Goal: Task Accomplishment & Management: Use online tool/utility

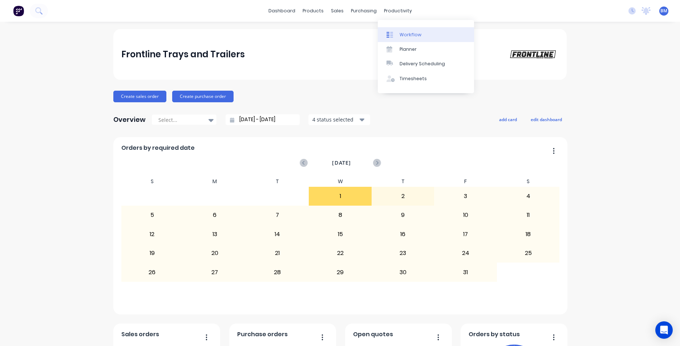
click at [415, 36] on div "Workflow" at bounding box center [410, 35] width 22 height 7
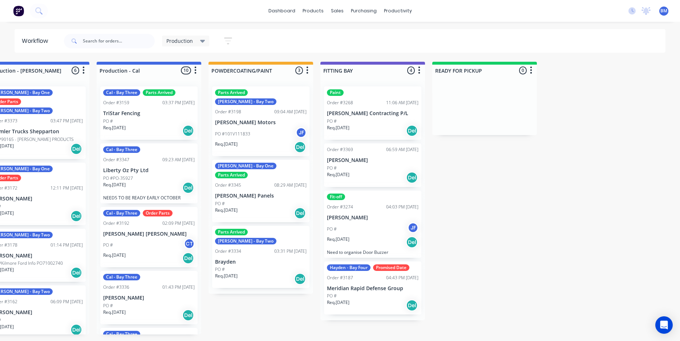
scroll to position [0, 256]
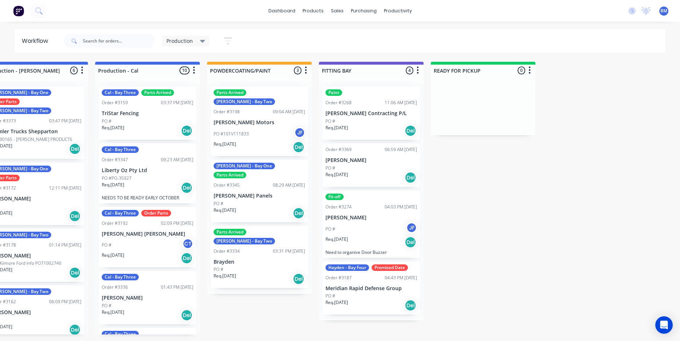
click at [378, 117] on div "Paint Order #3268 11:06 AM [DATE] [PERSON_NAME] Contracting P/L PO # Req. [DATE…" at bounding box center [370, 112] width 97 height 53
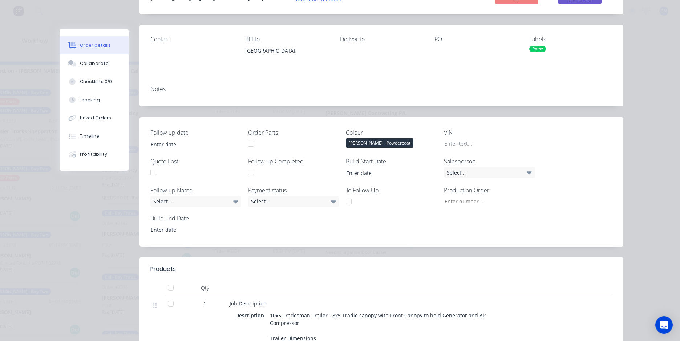
scroll to position [0, 0]
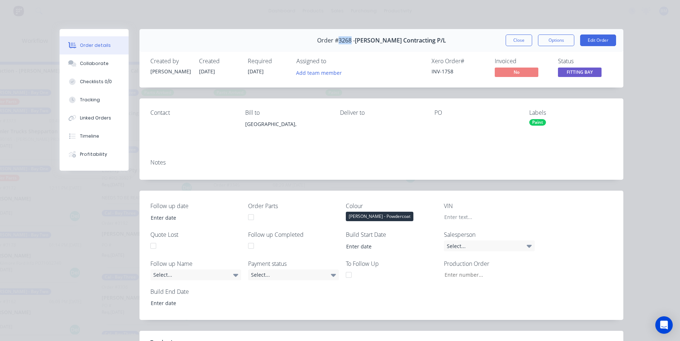
drag, startPoint x: 357, startPoint y: 39, endPoint x: 344, endPoint y: 40, distance: 12.7
click at [344, 40] on span "Order #3268 -" at bounding box center [336, 40] width 38 height 7
copy span "3268"
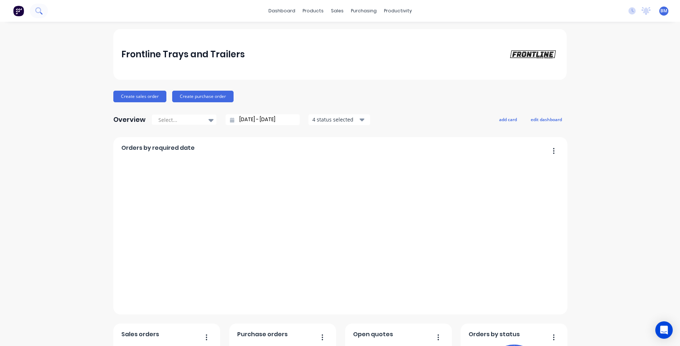
click at [38, 8] on icon at bounding box center [38, 10] width 6 height 6
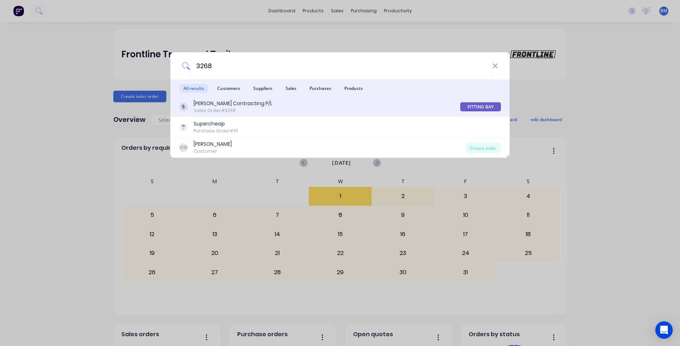
type input "3268"
click at [293, 108] on div "[PERSON_NAME] Contracting P/L Sales Order #3268" at bounding box center [319, 107] width 281 height 14
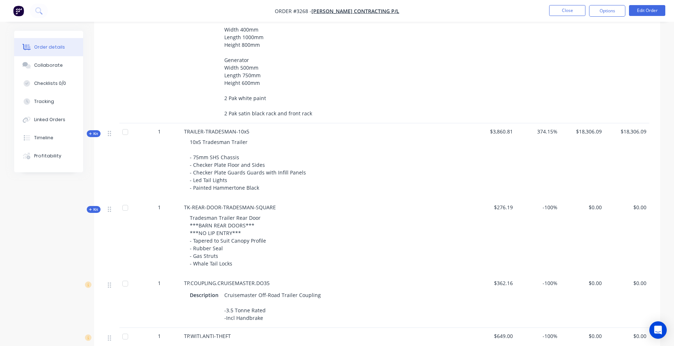
scroll to position [368, 0]
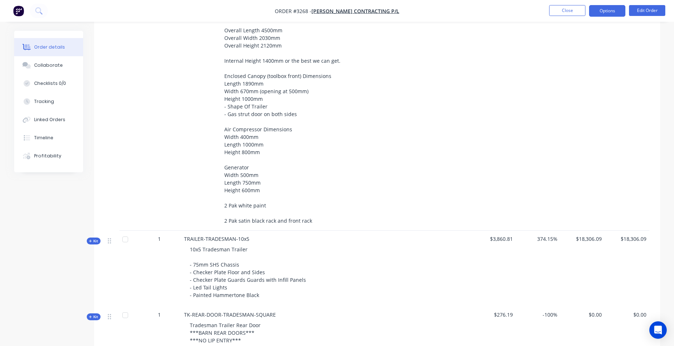
click at [607, 11] on button "Options" at bounding box center [607, 11] width 36 height 12
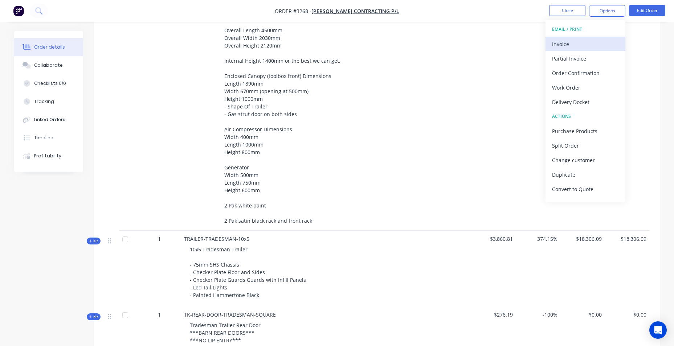
click at [584, 44] on div "Invoice" at bounding box center [585, 44] width 67 height 11
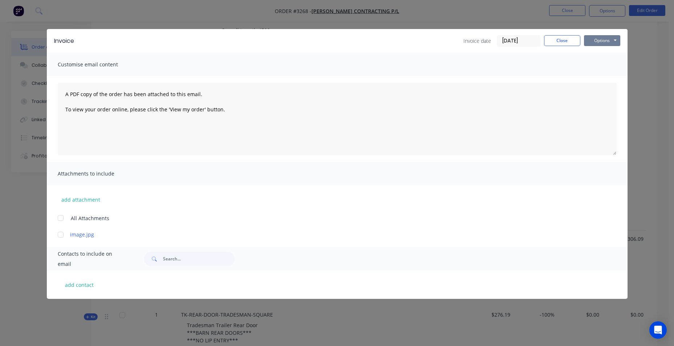
click at [588, 41] on button "Options" at bounding box center [602, 40] width 36 height 11
click at [600, 64] on button "Print" at bounding box center [607, 66] width 46 height 12
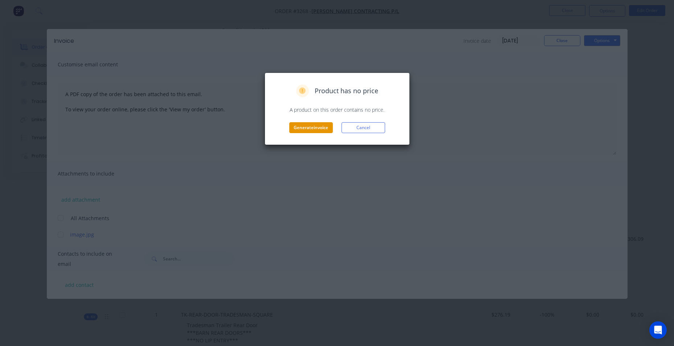
click at [310, 128] on button "Generate invoice" at bounding box center [311, 127] width 44 height 11
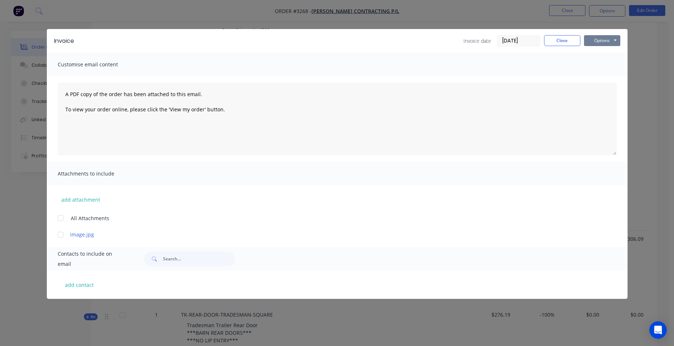
drag, startPoint x: 614, startPoint y: 41, endPoint x: 613, endPoint y: 45, distance: 3.8
click at [615, 40] on button "Options" at bounding box center [602, 40] width 36 height 11
click at [607, 65] on button "Print" at bounding box center [607, 66] width 46 height 12
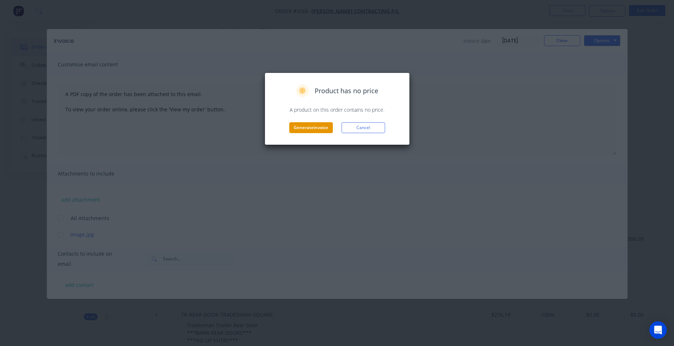
click at [302, 126] on button "Generate invoice" at bounding box center [311, 127] width 44 height 11
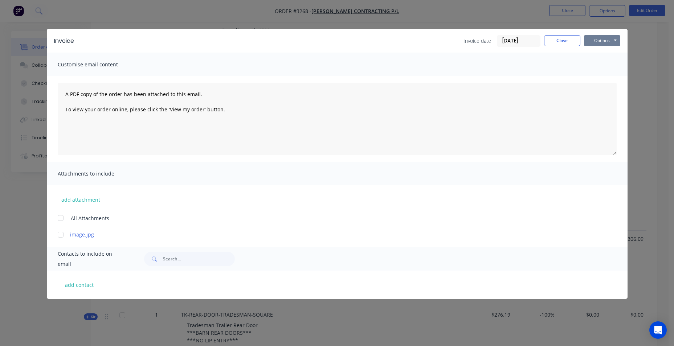
click at [611, 45] on button "Options" at bounding box center [602, 40] width 36 height 11
click at [612, 68] on button "Print" at bounding box center [607, 66] width 46 height 12
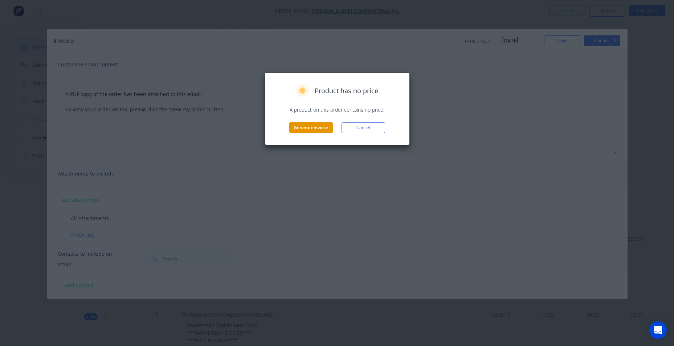
click at [320, 131] on button "Generate invoice" at bounding box center [311, 127] width 44 height 11
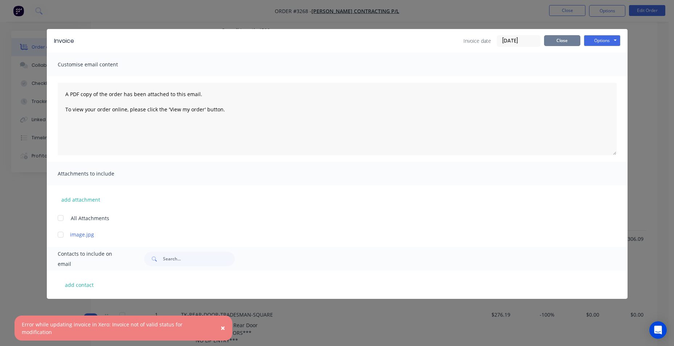
click at [563, 42] on button "Close" at bounding box center [562, 40] width 36 height 11
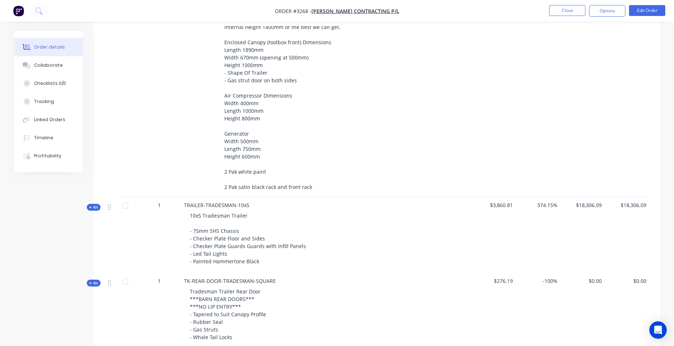
scroll to position [254, 0]
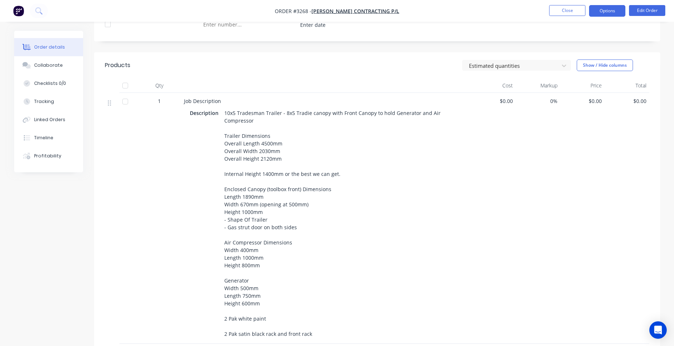
click at [610, 8] on button "Options" at bounding box center [607, 11] width 36 height 12
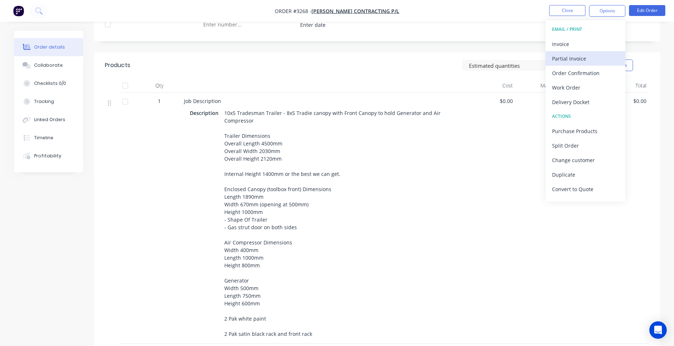
click at [587, 61] on div "Partial Invoice" at bounding box center [585, 58] width 67 height 11
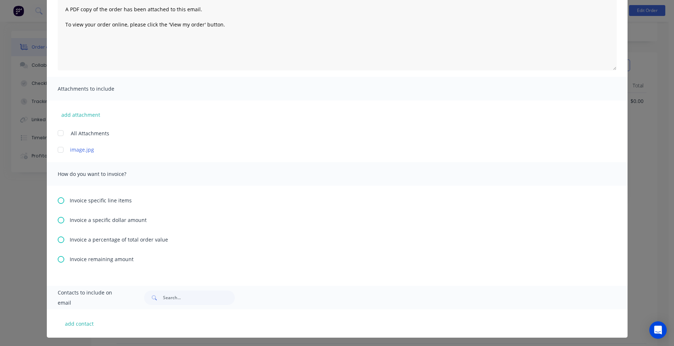
scroll to position [87, 0]
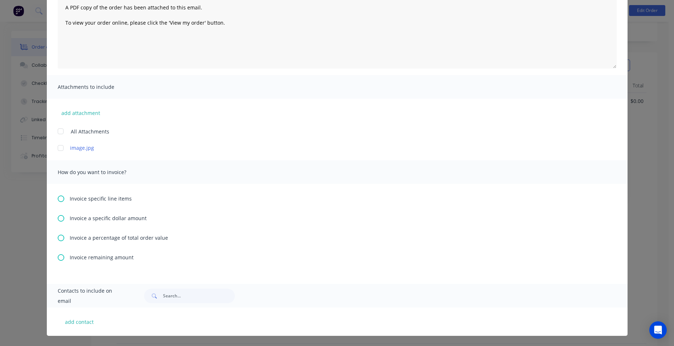
click at [59, 260] on icon at bounding box center [61, 258] width 7 height 7
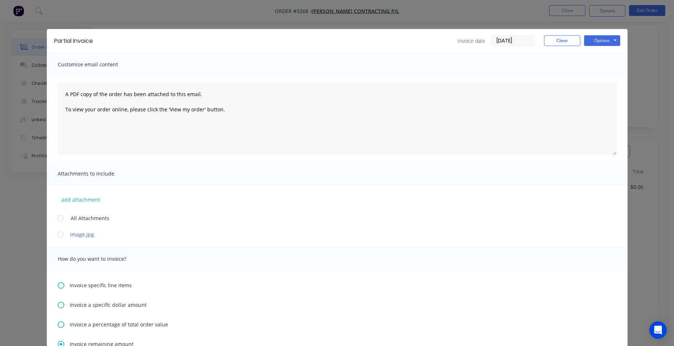
scroll to position [73, 0]
click at [547, 40] on button "Close" at bounding box center [562, 40] width 36 height 11
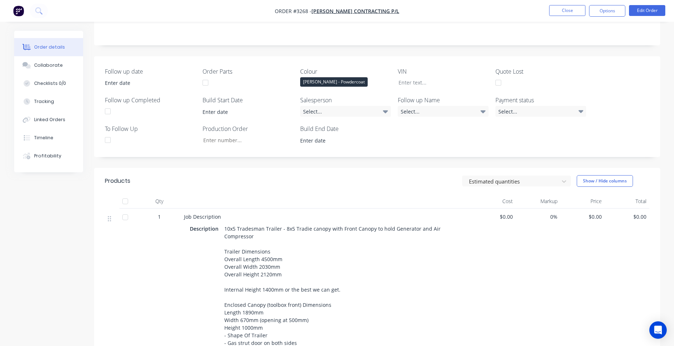
scroll to position [4, 0]
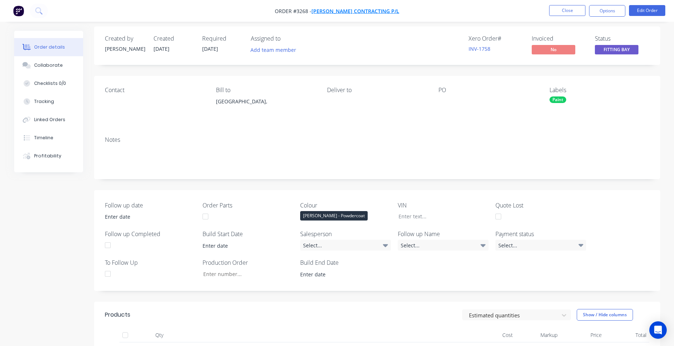
click at [363, 12] on span "[PERSON_NAME] Contracting P/L" at bounding box center [356, 11] width 88 height 7
